Goal: Information Seeking & Learning: Learn about a topic

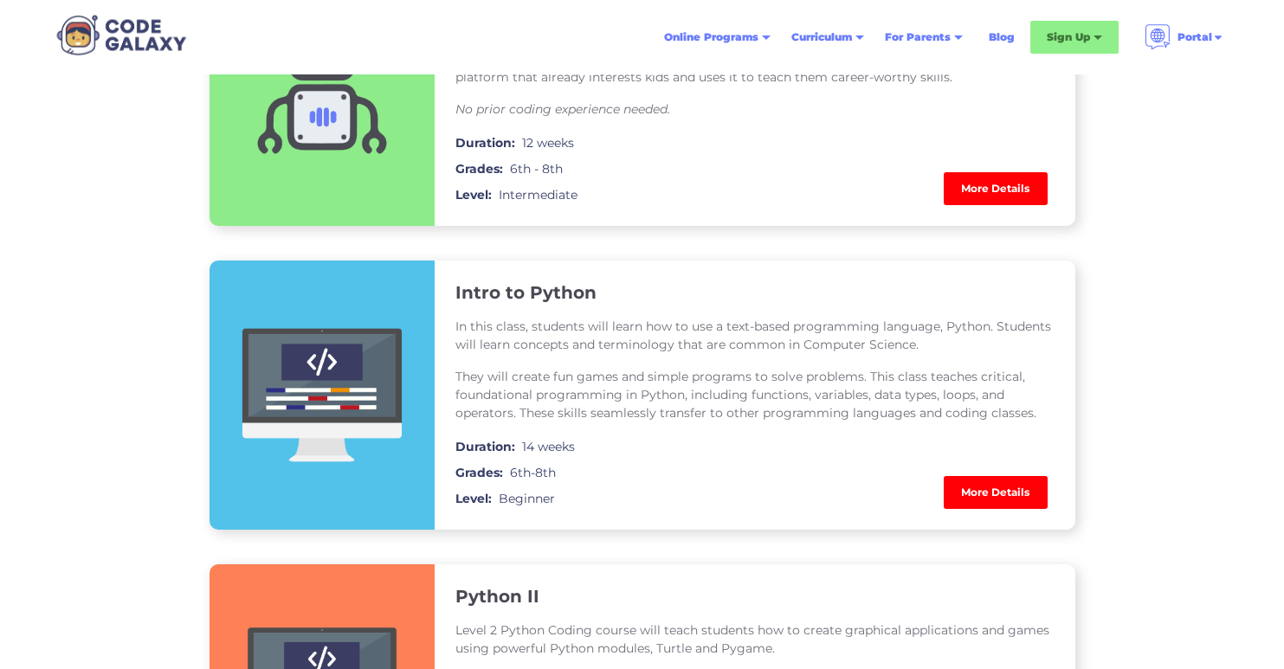
scroll to position [1188, 0]
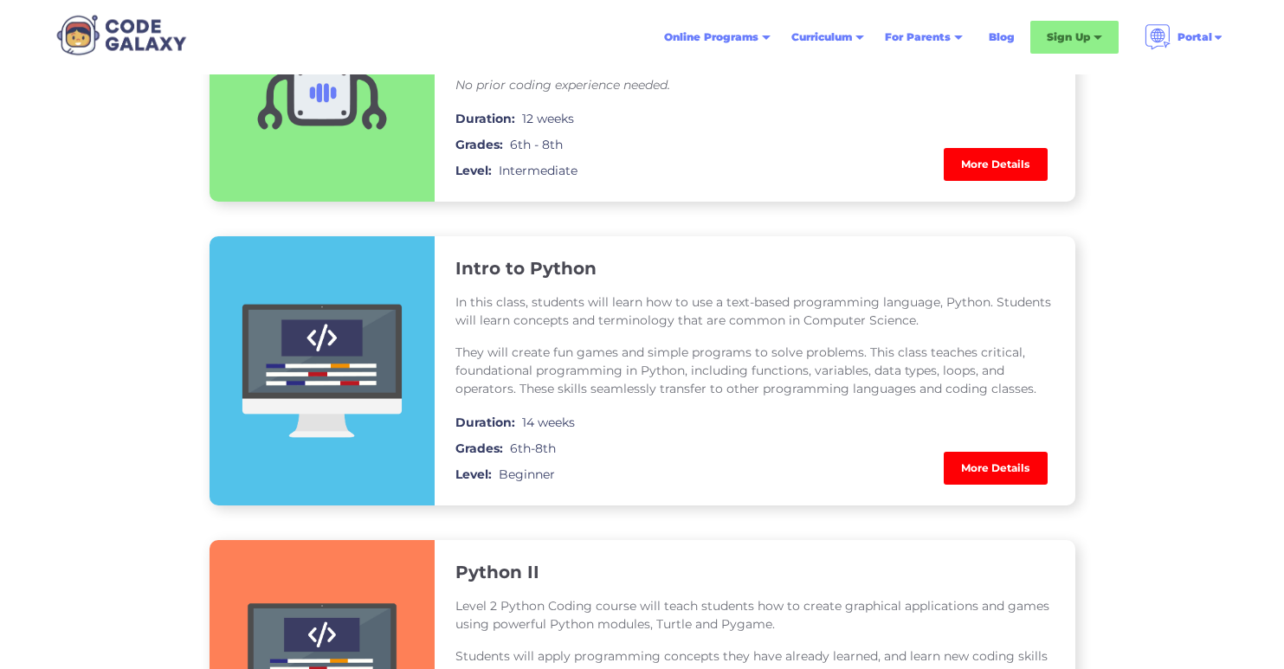
click at [981, 170] on link "More Details" at bounding box center [996, 164] width 104 height 33
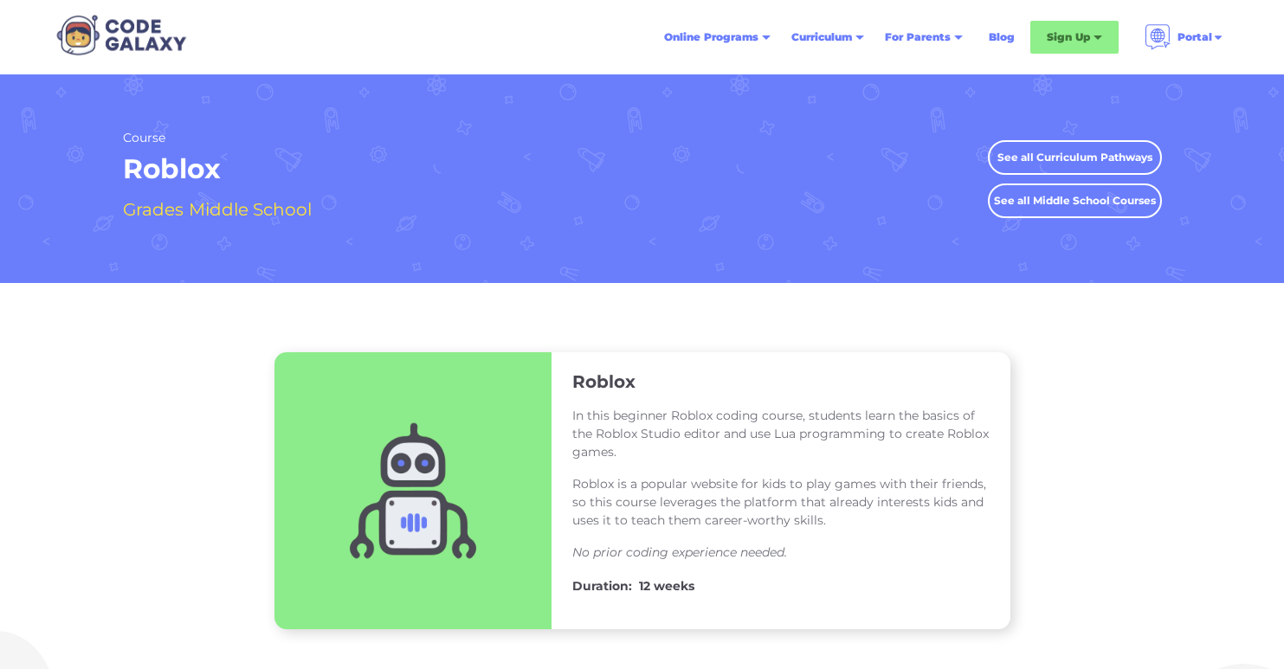
click at [125, 36] on img at bounding box center [121, 35] width 142 height 48
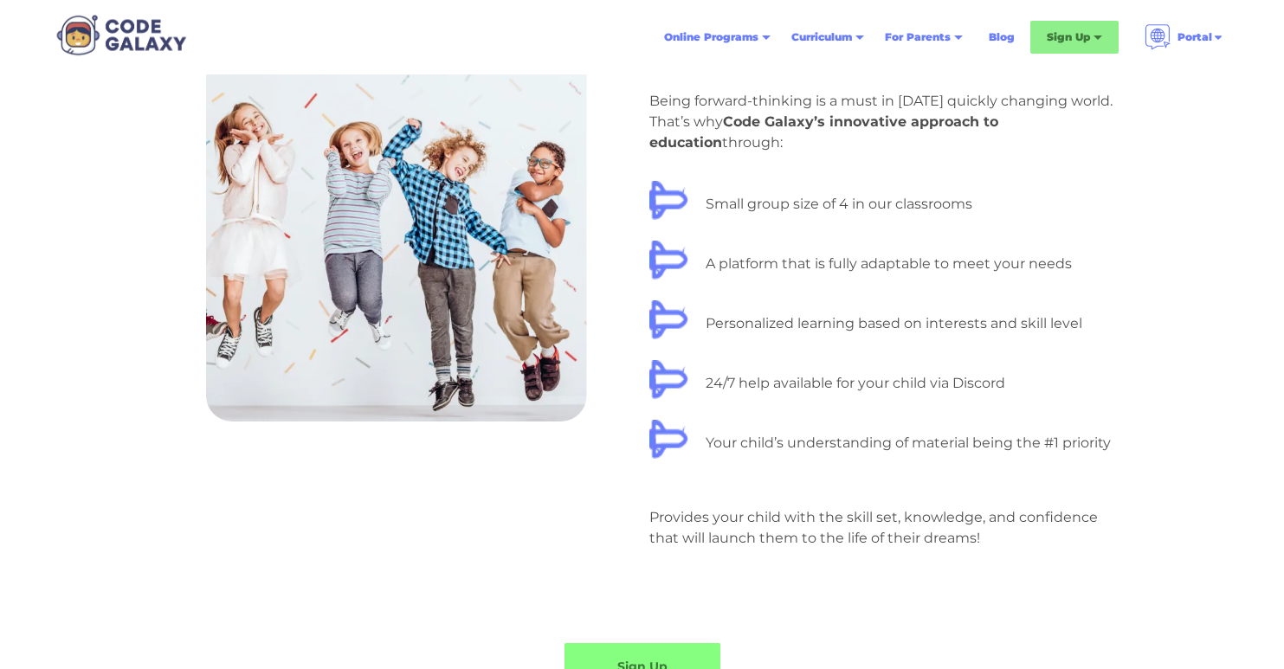
scroll to position [1738, 0]
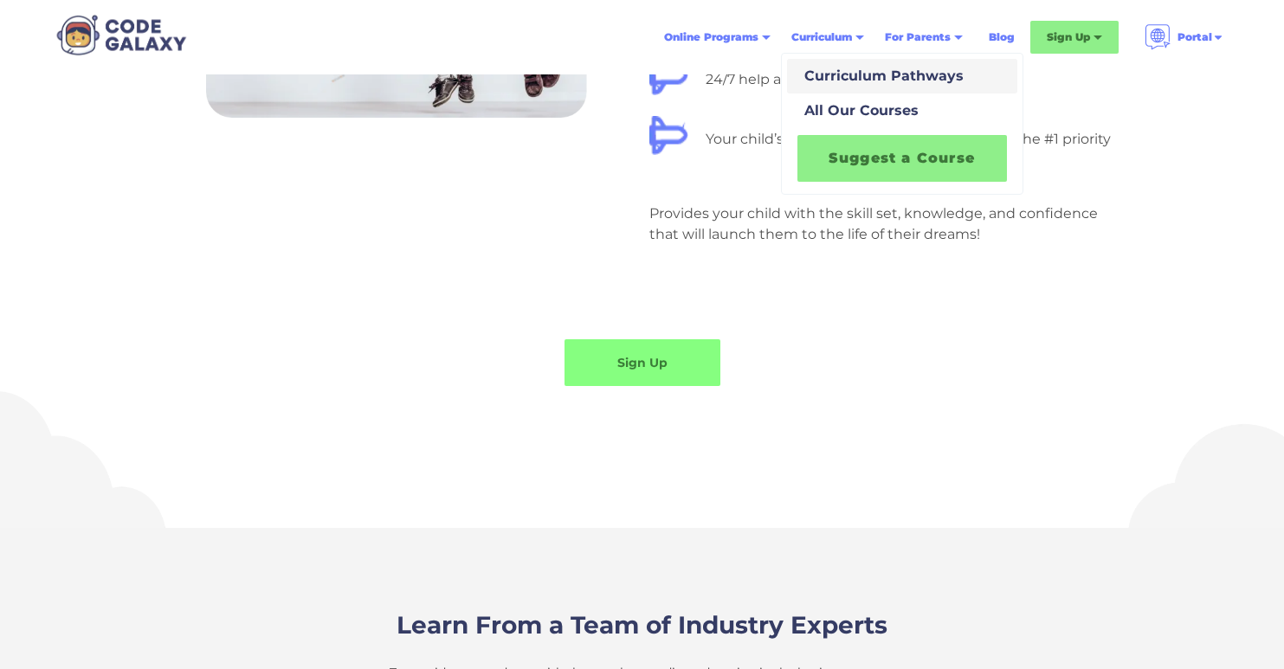
click at [847, 72] on div "Curriculum Pathways" at bounding box center [880, 76] width 166 height 21
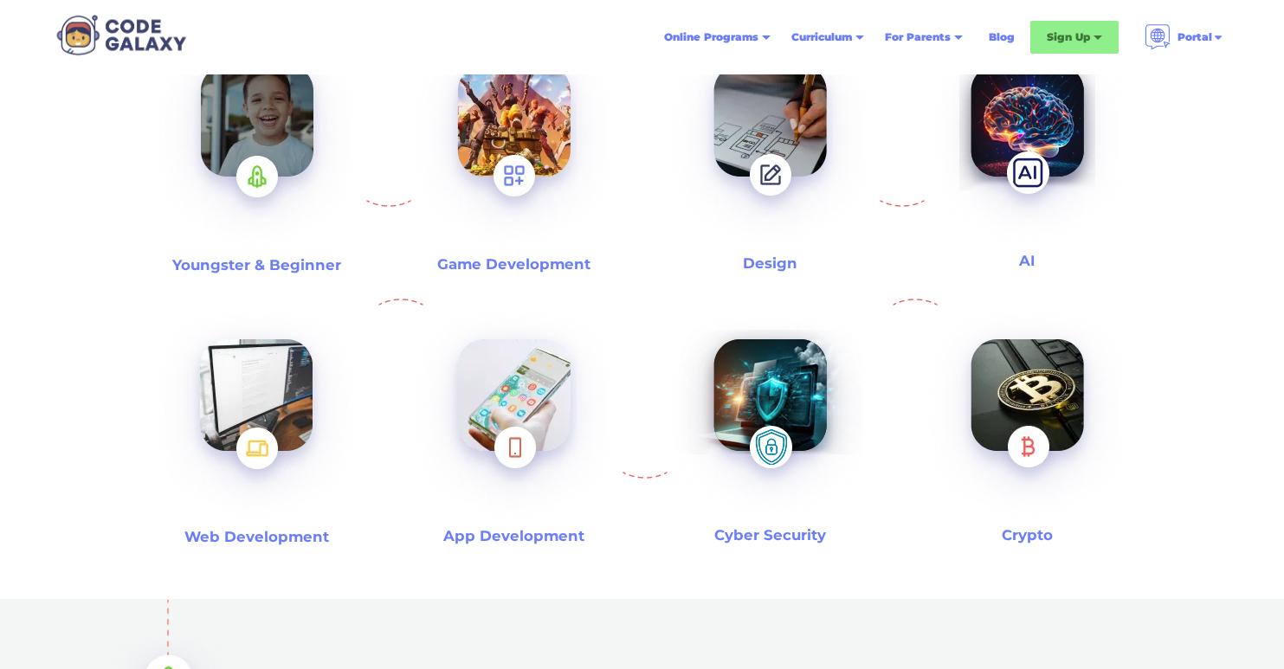
scroll to position [593, 0]
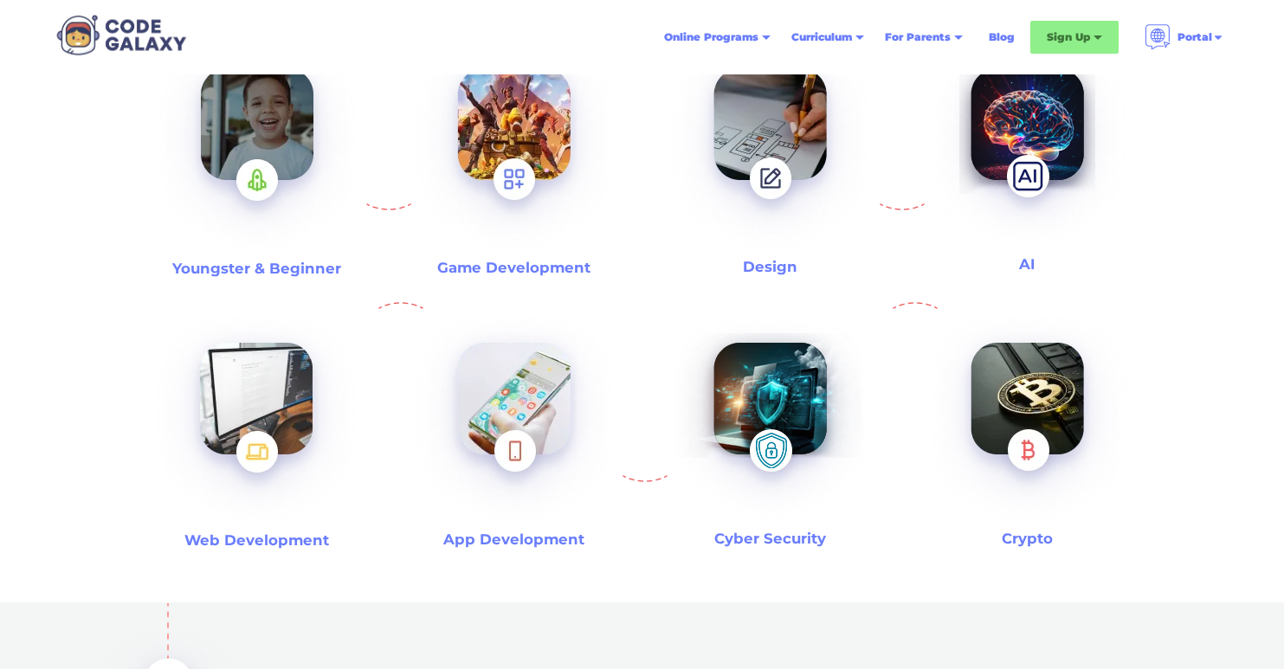
click at [530, 139] on img at bounding box center [514, 148] width 223 height 241
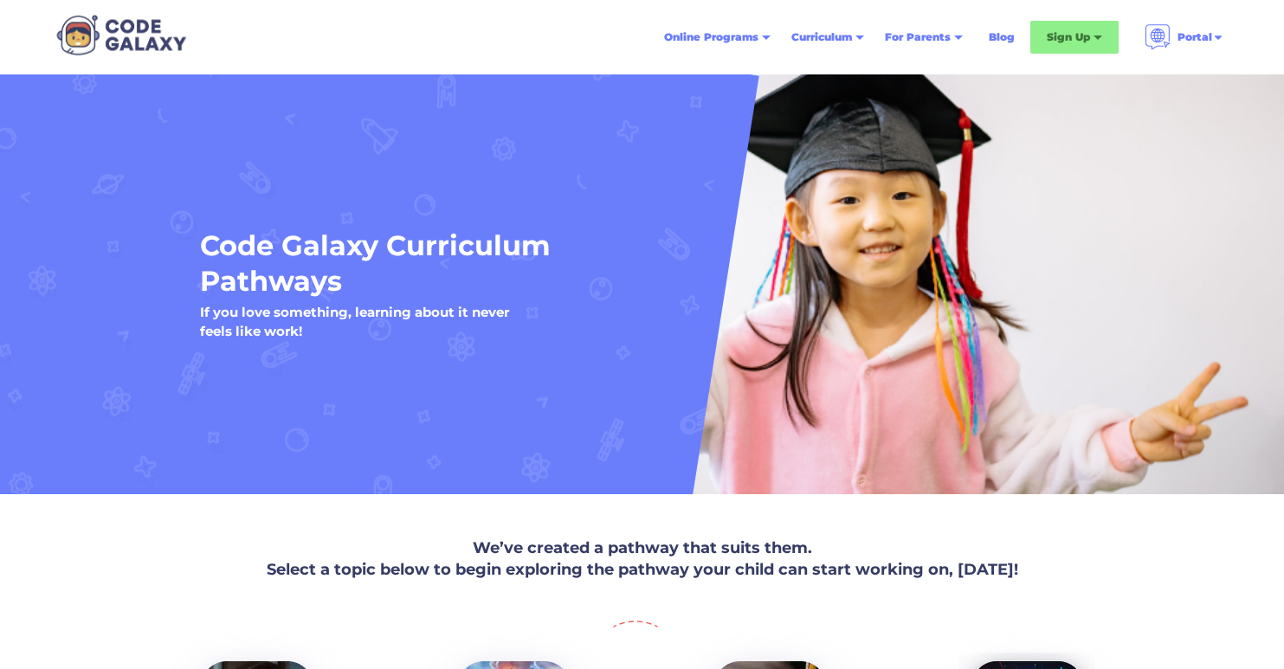
scroll to position [593, 0]
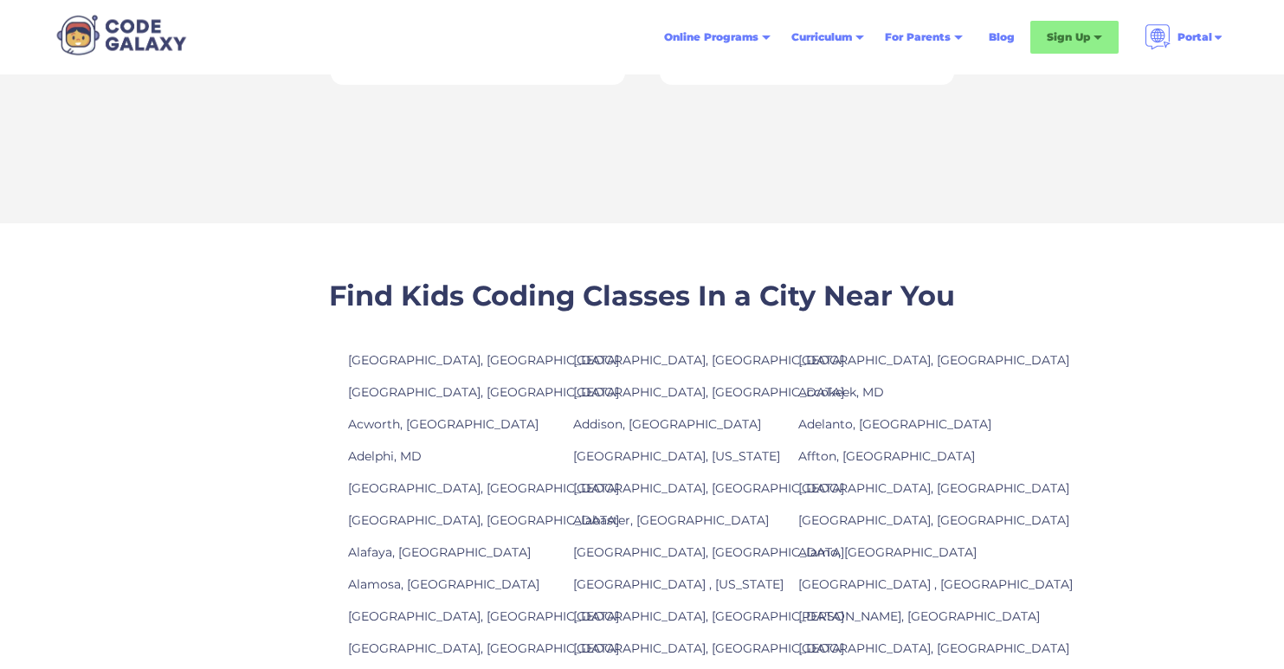
scroll to position [1544, 0]
